Goal: Find specific page/section: Find specific page/section

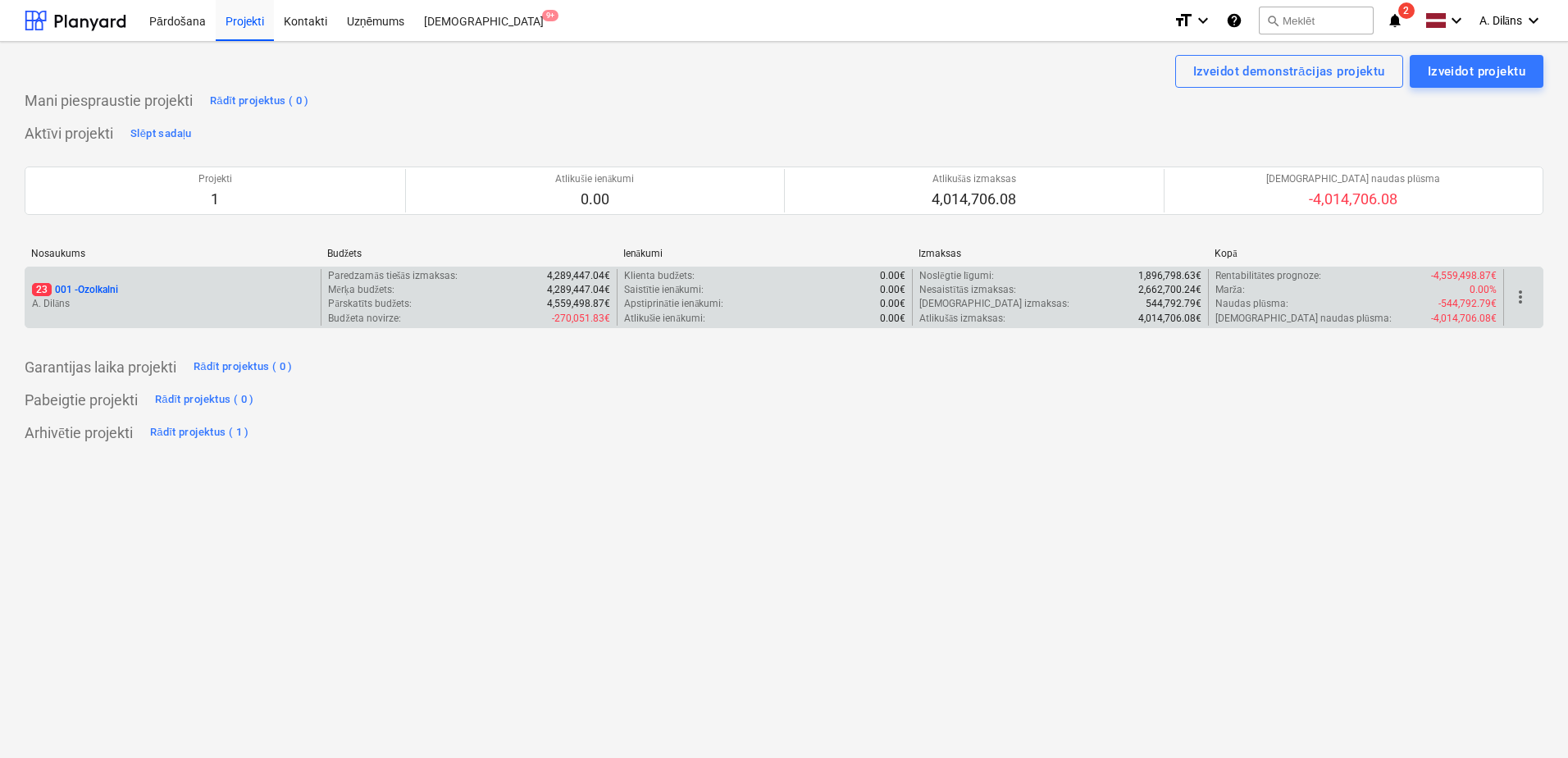
click at [224, 283] on div "23 001 - Ozolkalni" at bounding box center [172, 289] width 282 height 14
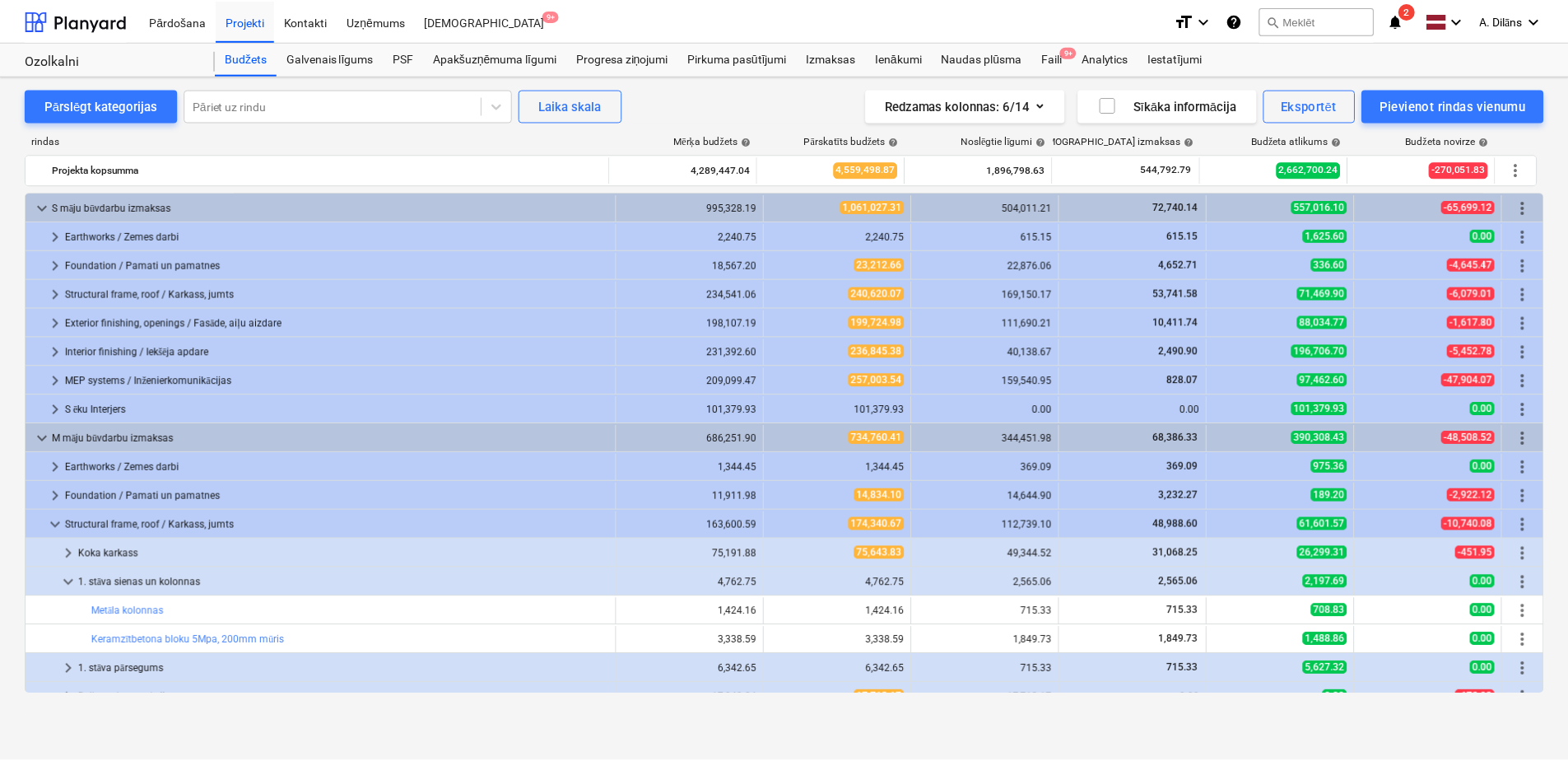
scroll to position [165, 0]
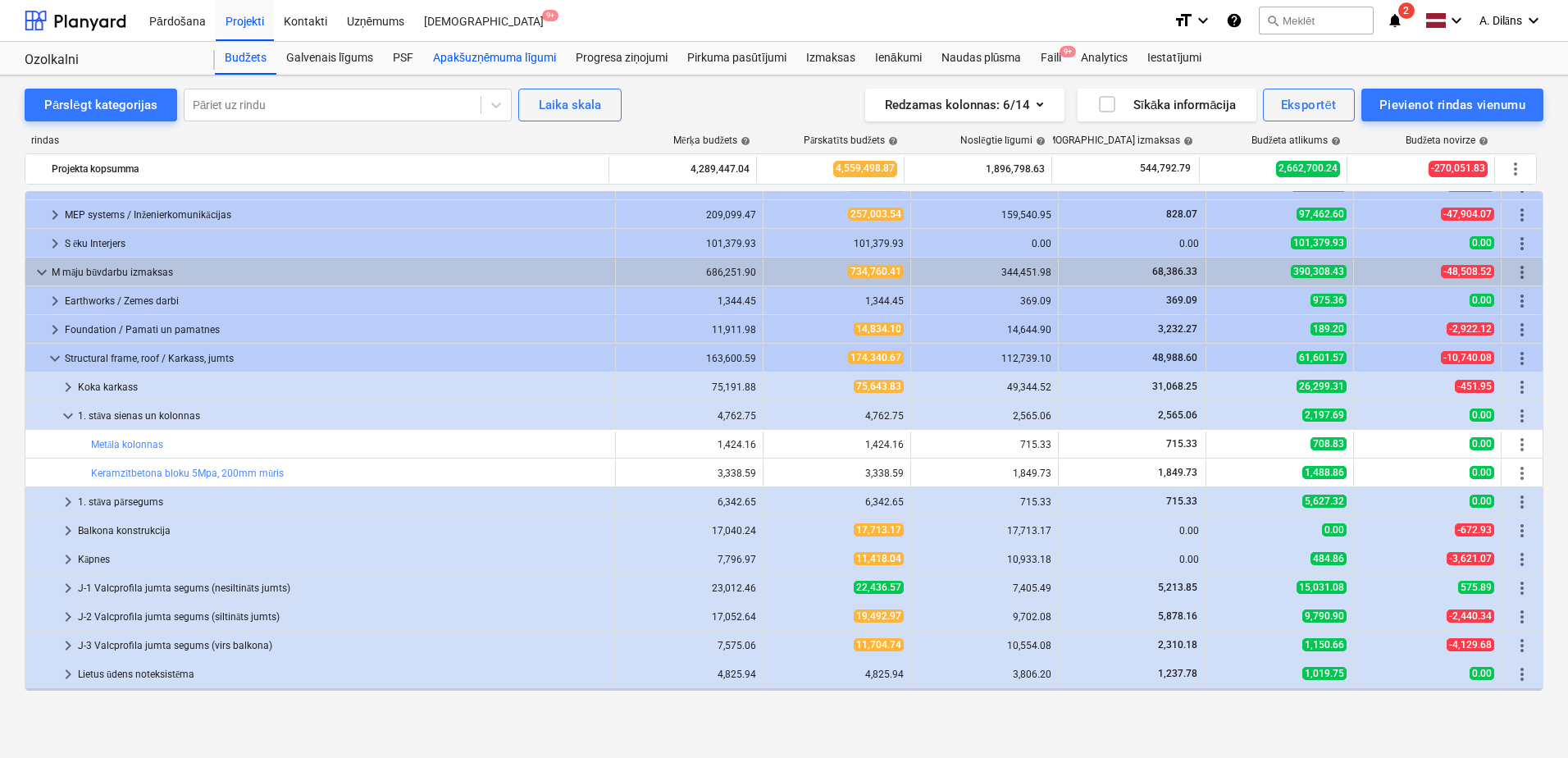
click at [493, 55] on div "Apakšuzņēmuma līgumi" at bounding box center [494, 58] width 143 height 32
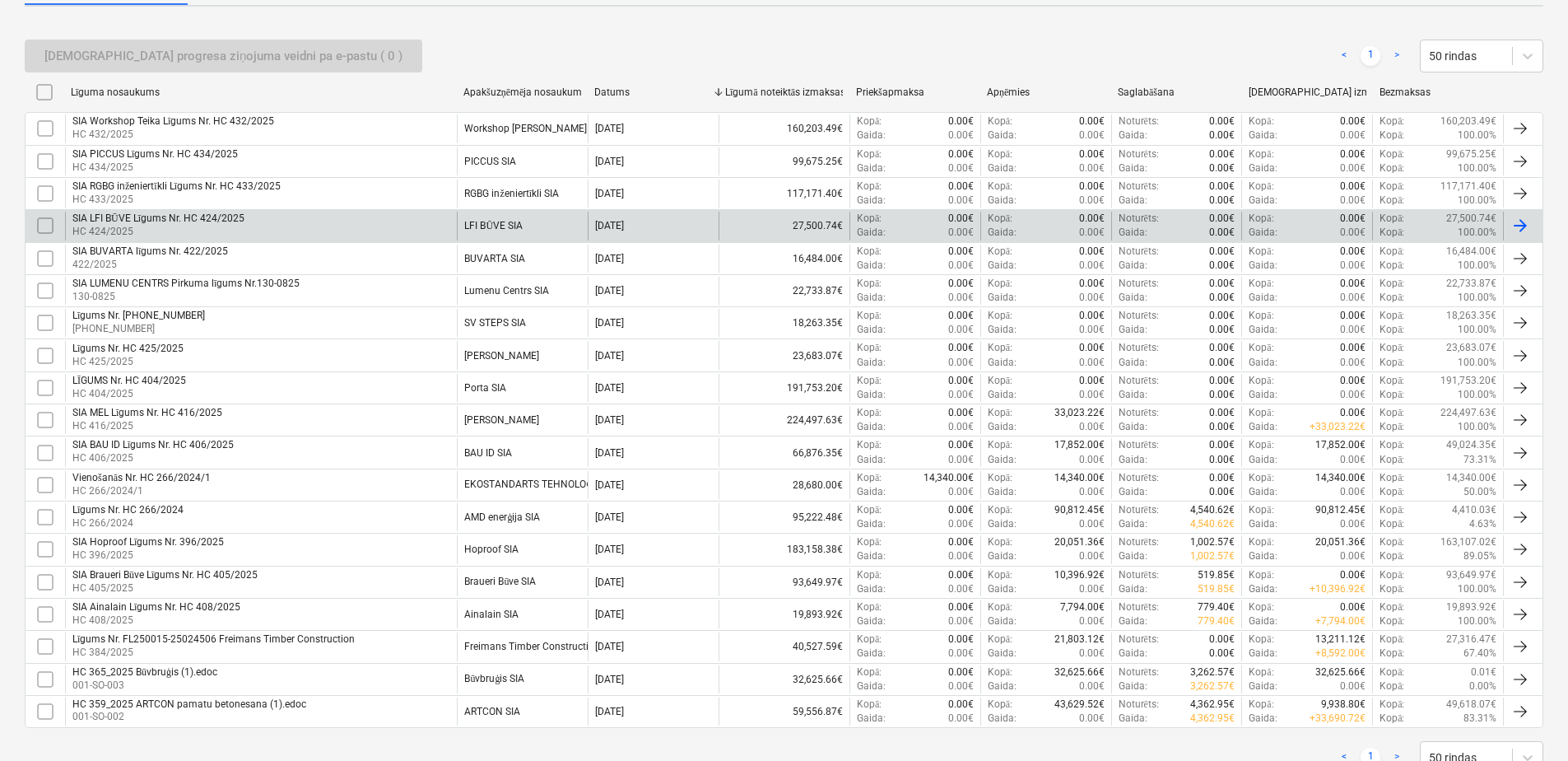
scroll to position [329, 0]
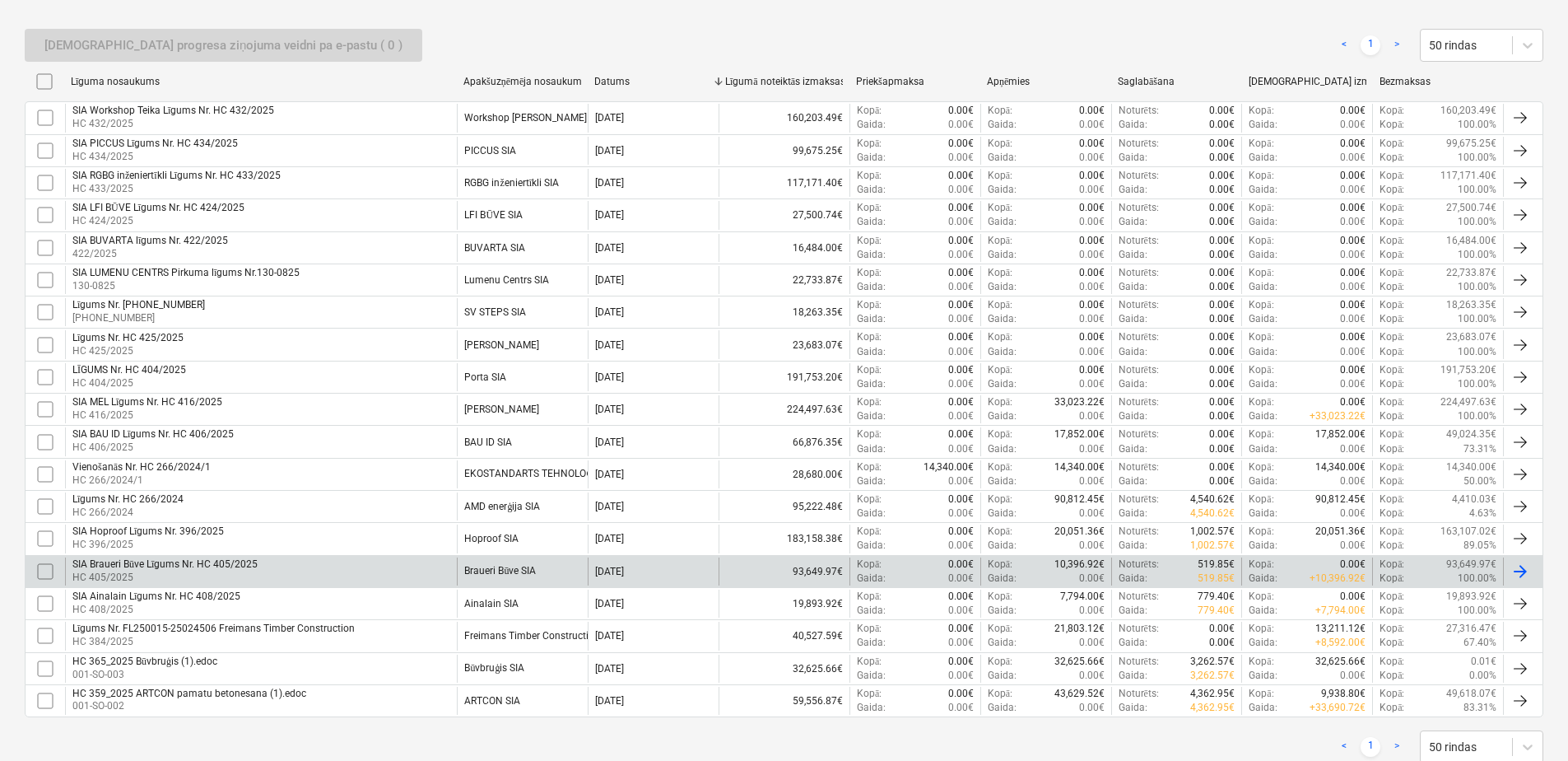
click at [288, 574] on div "SIA Braueri Būve Līgums Nr. HC 405/2025 HC 405/2025" at bounding box center [260, 571] width 392 height 28
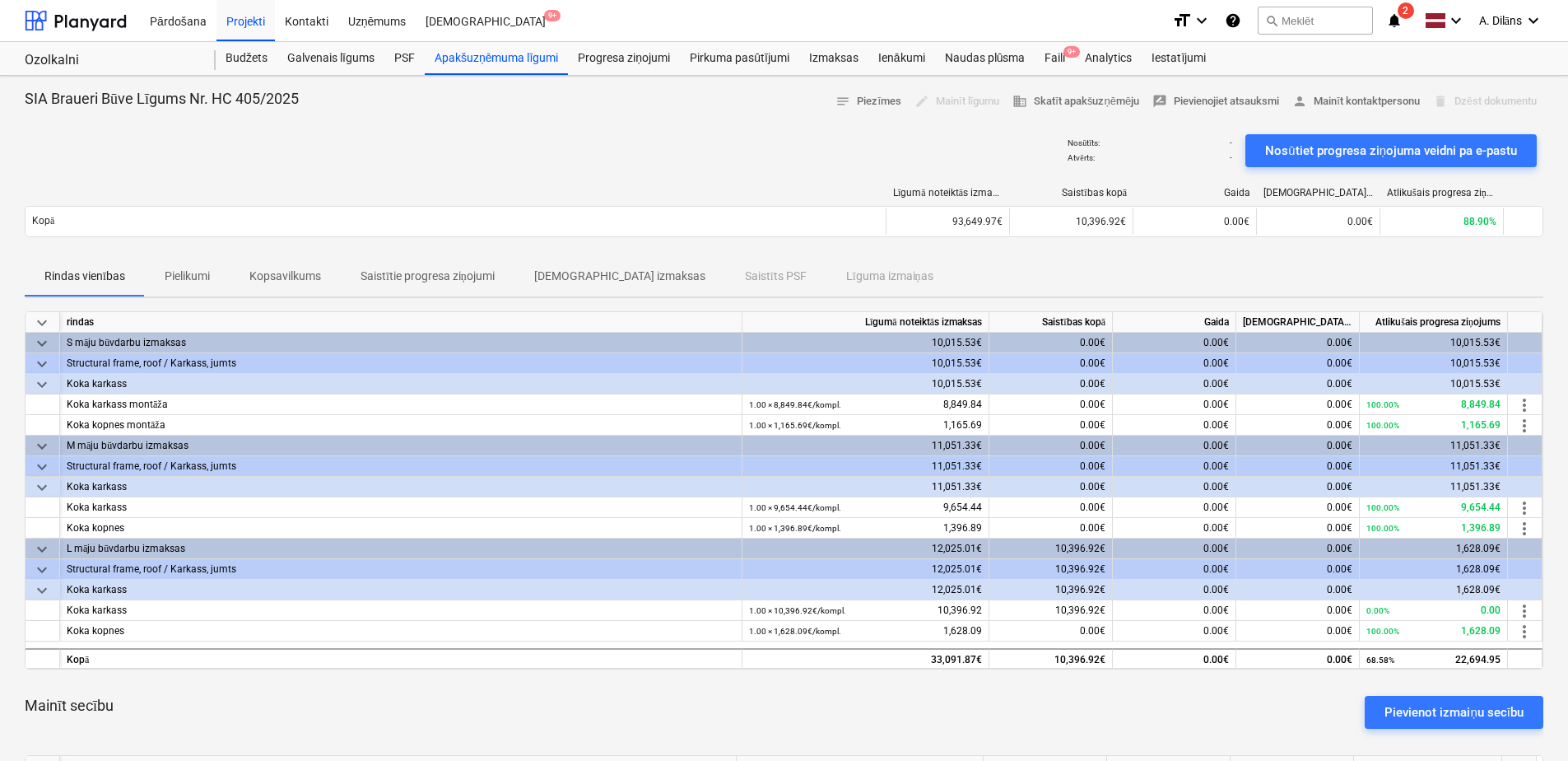
click at [760, 274] on div "Rindas vienības Pielikumi Kopsavilkums Saistītie progresa ziņojumi Saistītās iz…" at bounding box center [784, 277] width 1518 height 39
click at [805, 278] on div "Rindas vienības Pielikumi Kopsavilkums Saistītie progresa ziņojumi Saistītās iz…" at bounding box center [784, 277] width 1518 height 39
click at [806, 274] on div "Rindas vienības Pielikumi Kopsavilkums Saistītie progresa ziņojumi Saistītās iz…" at bounding box center [784, 277] width 1518 height 39
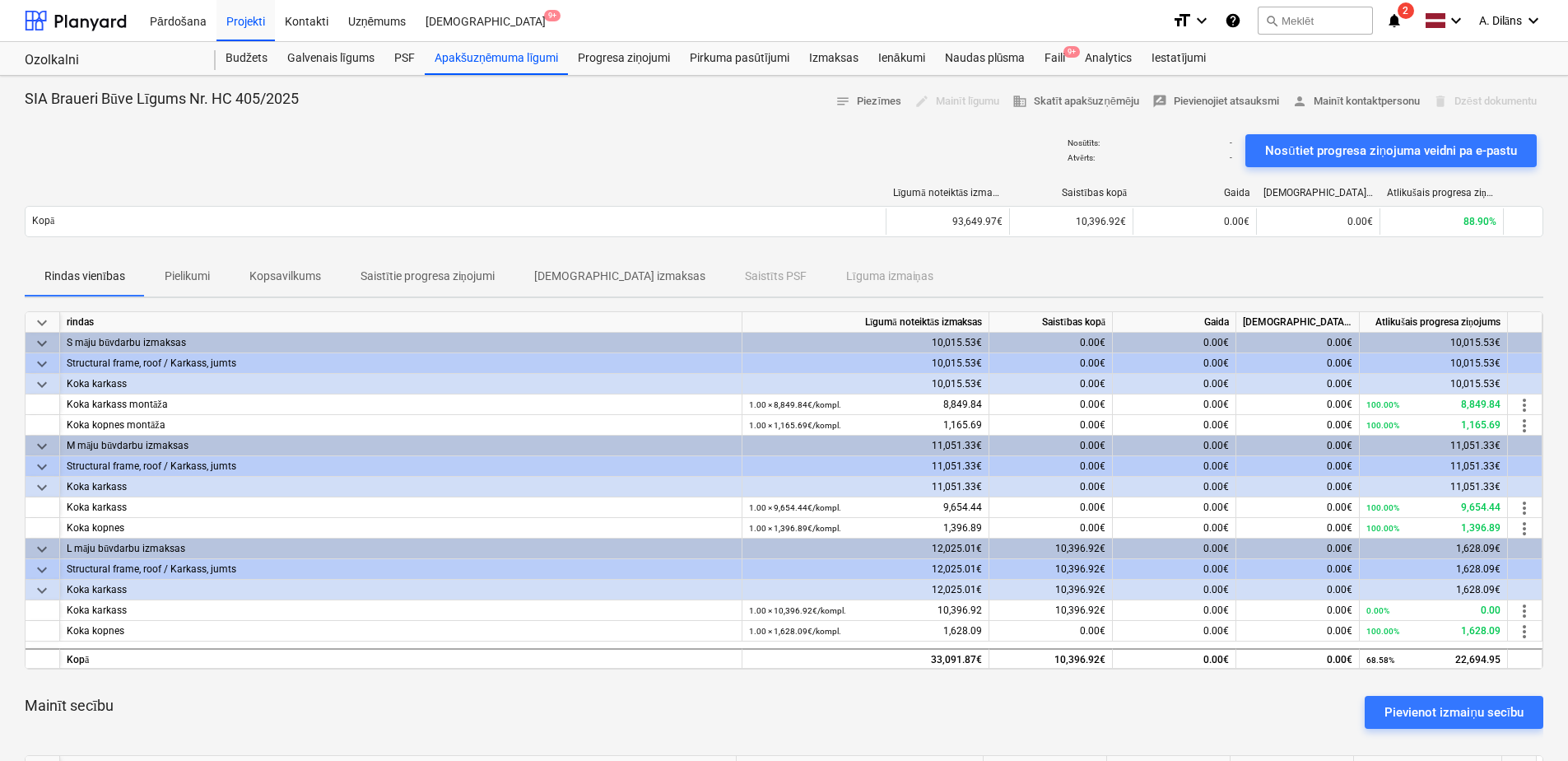
drag, startPoint x: 806, startPoint y: 274, endPoint x: 626, endPoint y: 164, distance: 211.0
click at [626, 164] on div "Nosūtīts : - Atvērts : - Nosūtiet progresa ziņojuma veidni pa e-pastu" at bounding box center [784, 151] width 1518 height 46
click at [507, 63] on div "Apakšuzņēmuma līgumi" at bounding box center [496, 58] width 143 height 33
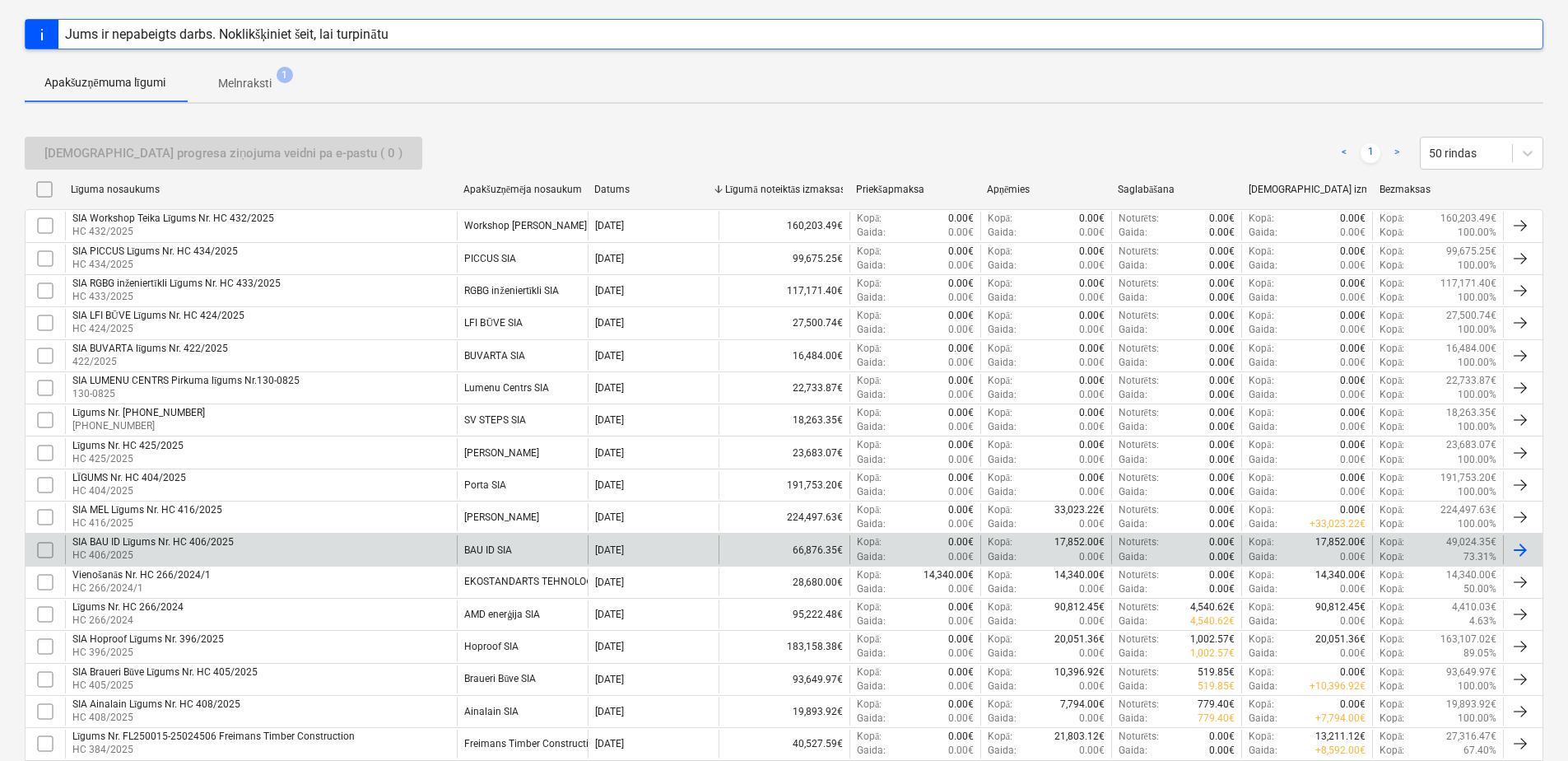
scroll to position [378, 0]
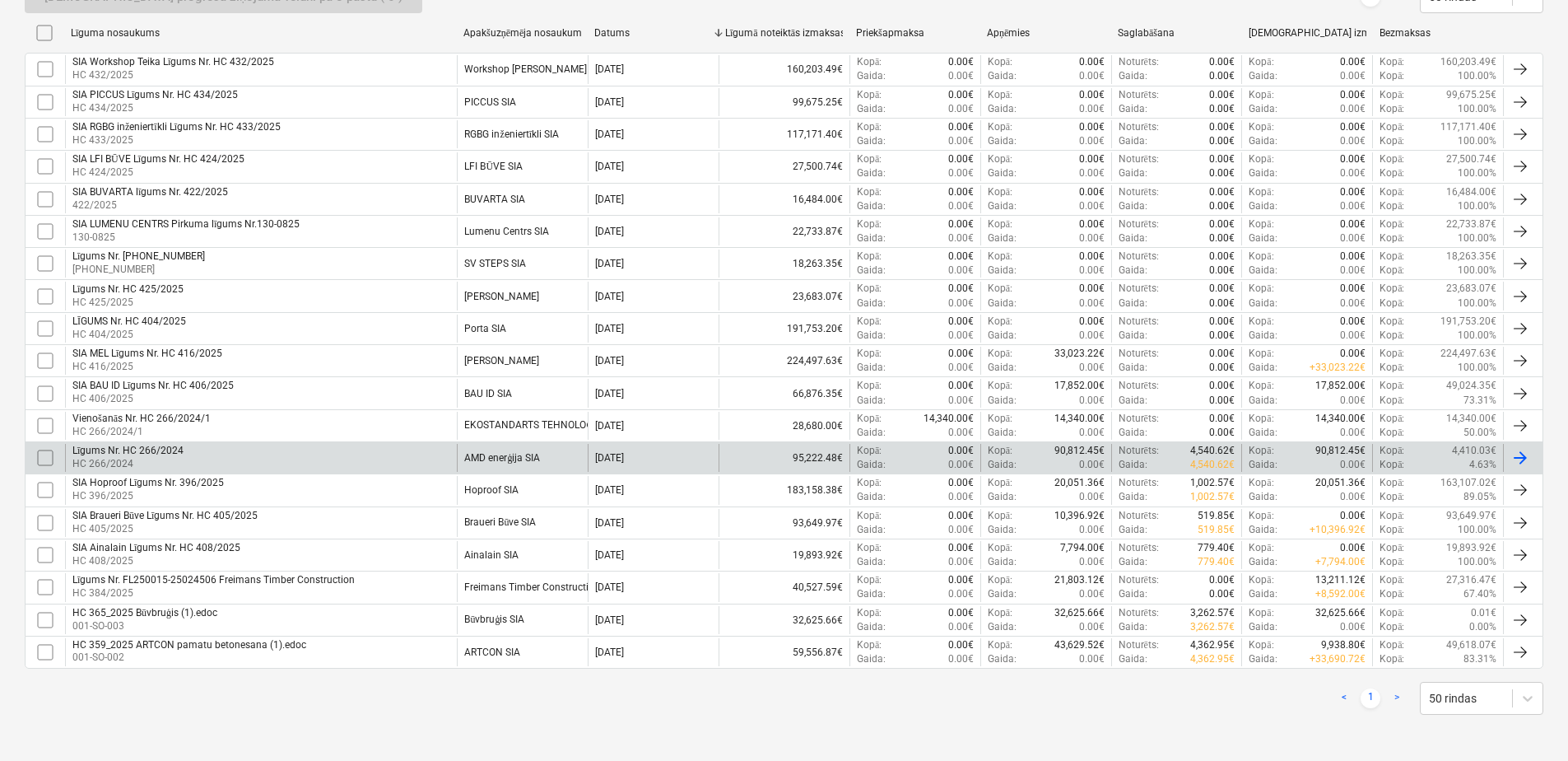
click at [207, 470] on div "Līgums Nr. HC 266/2024 HC 266/2024" at bounding box center [260, 458] width 392 height 28
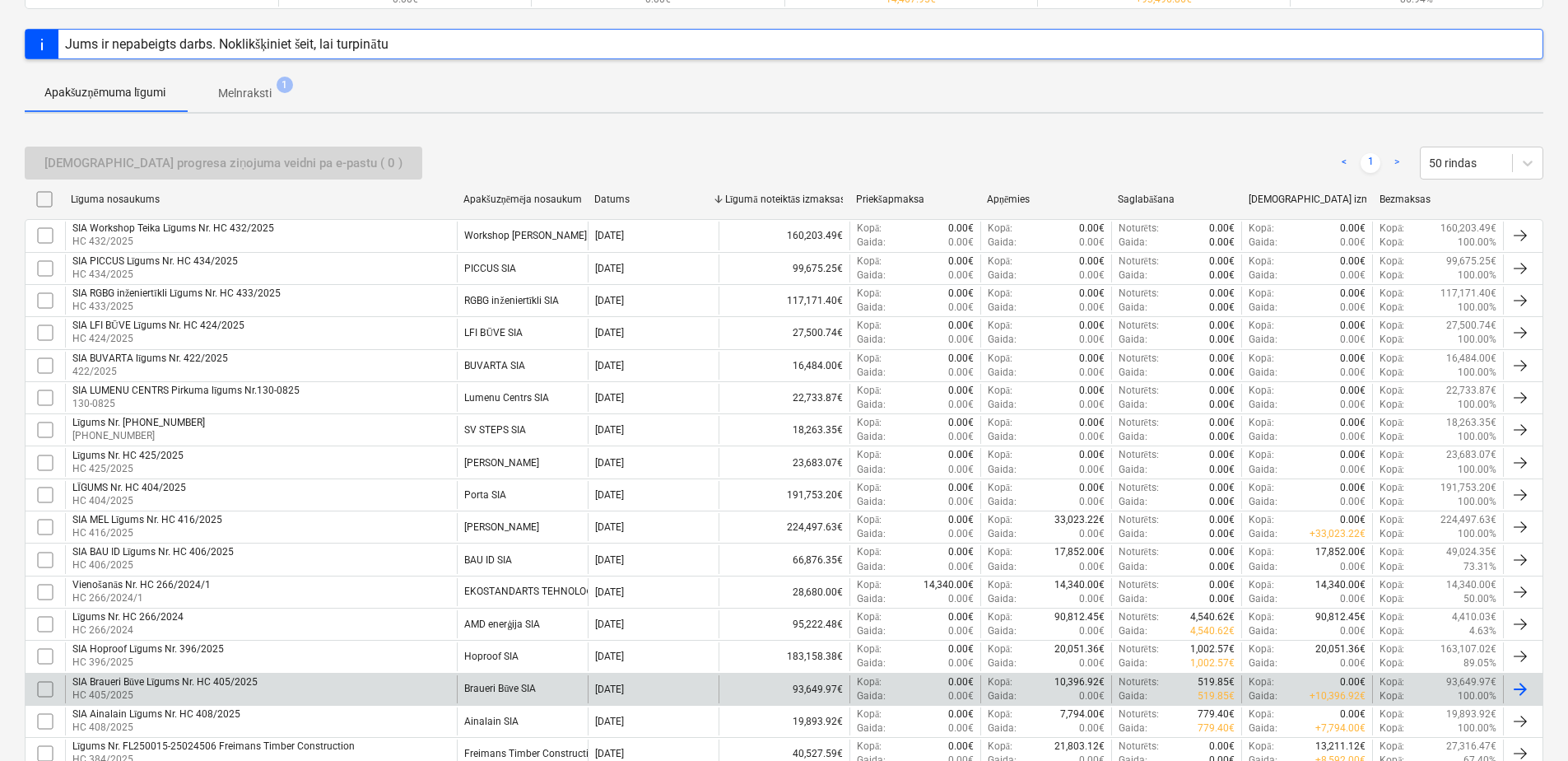
scroll to position [378, 0]
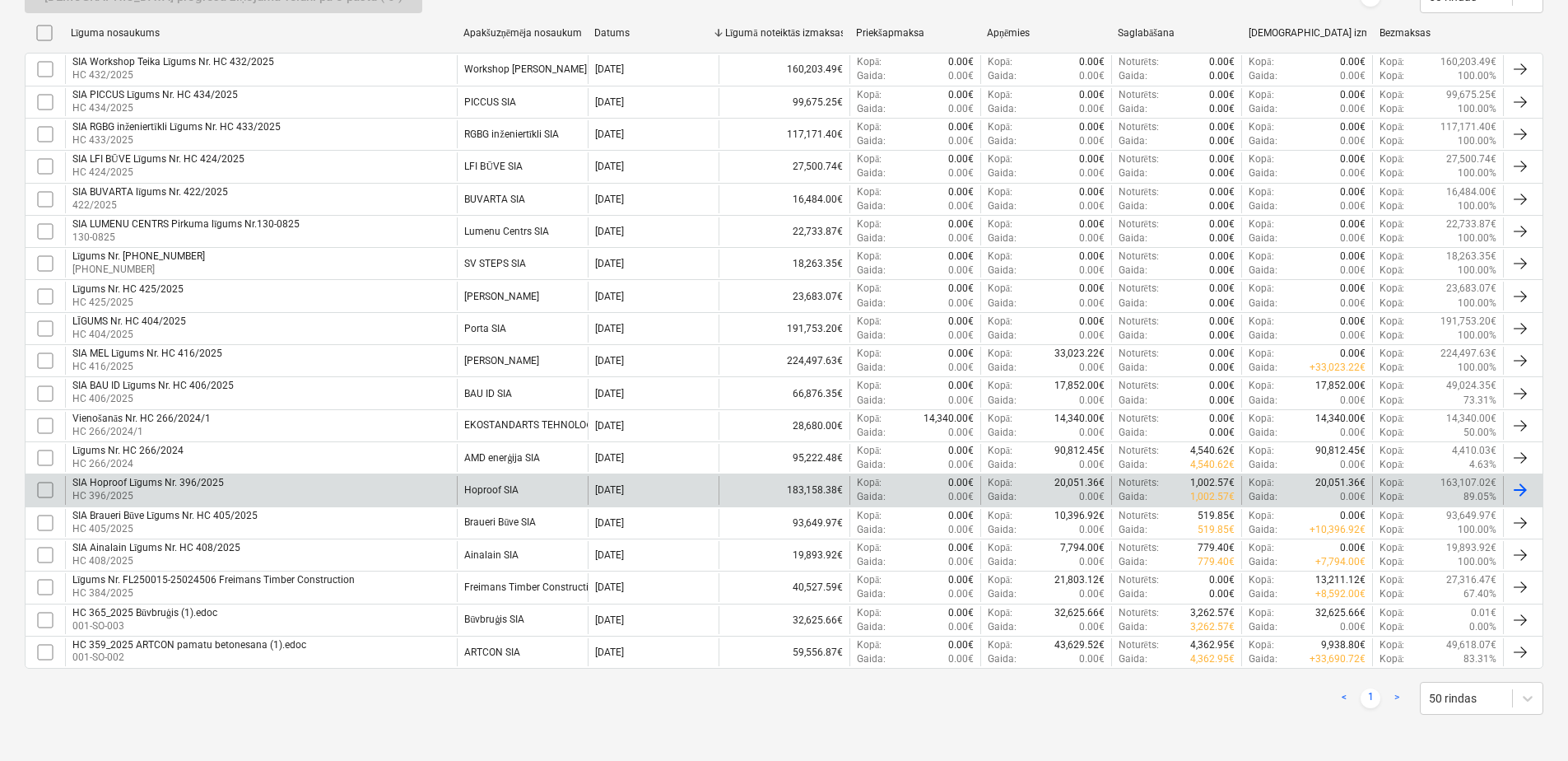
click at [201, 500] on p "HC 396/2025" at bounding box center [148, 496] width 152 height 14
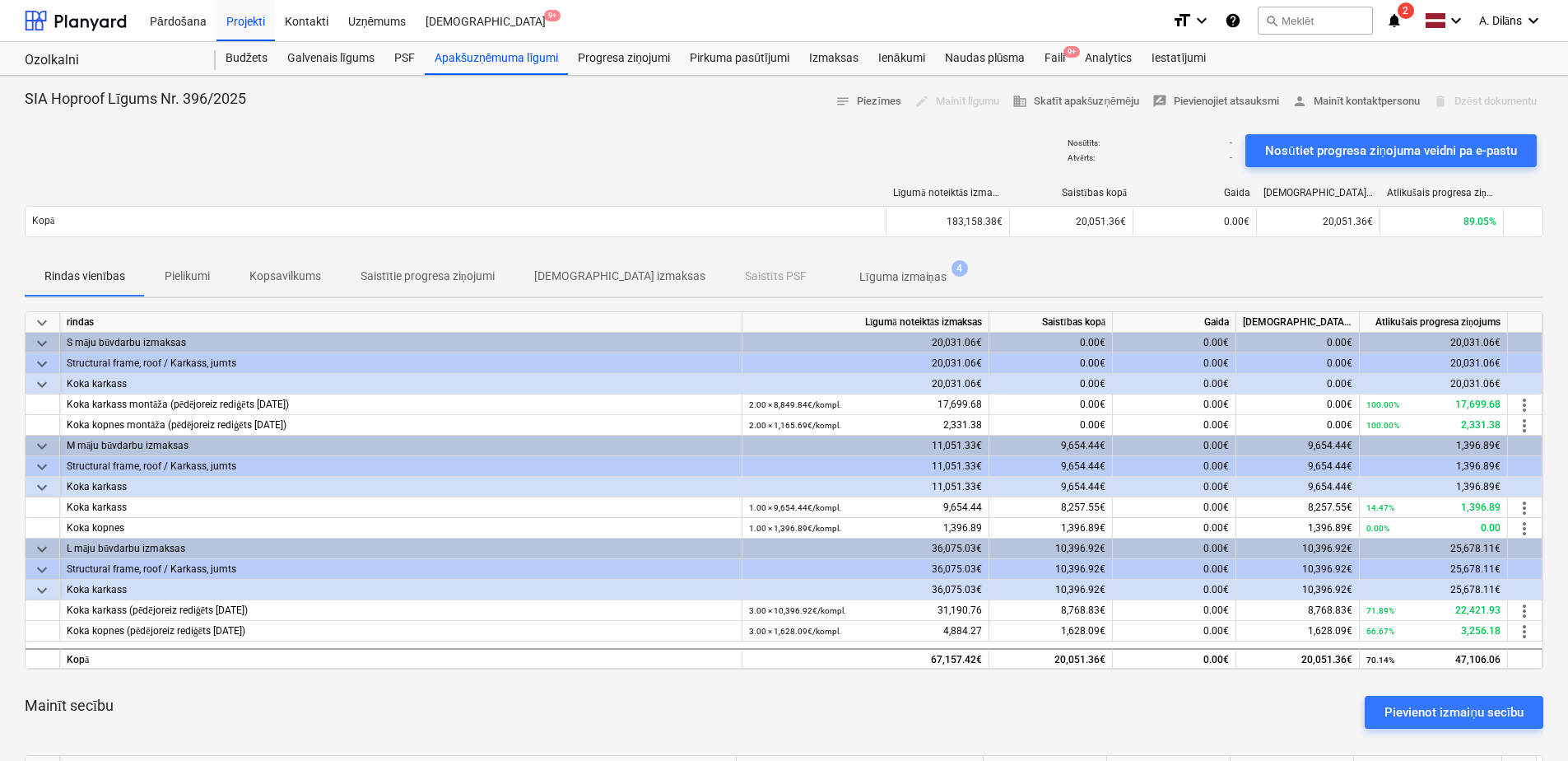
click at [859, 275] on p "Līguma izmaiņas" at bounding box center [903, 277] width 87 height 17
